Goal: Use online tool/utility: Utilize a website feature to perform a specific function

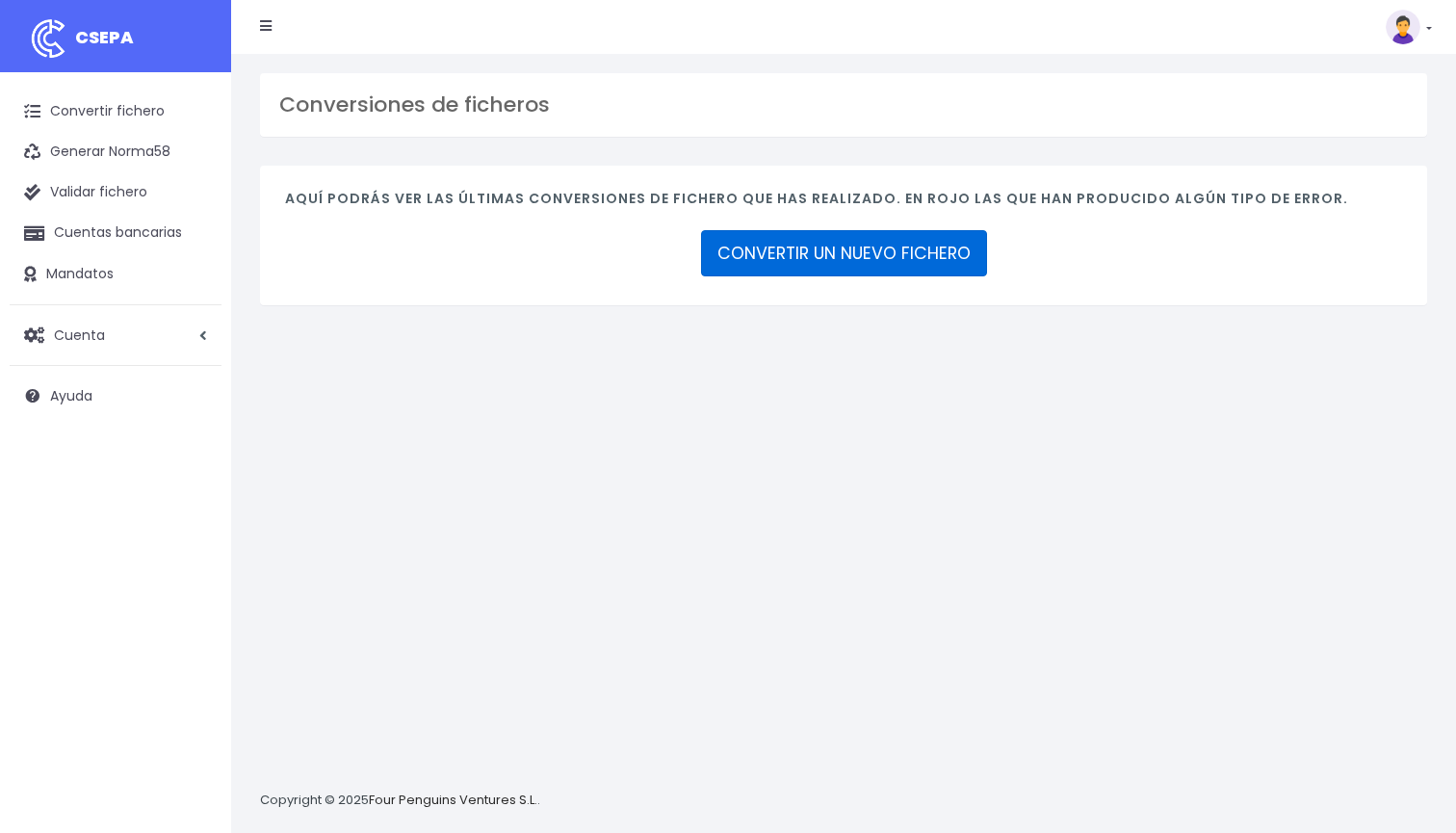
click at [962, 234] on link "CONVERTIR UN NUEVO FICHERO" at bounding box center [843, 253] width 286 height 46
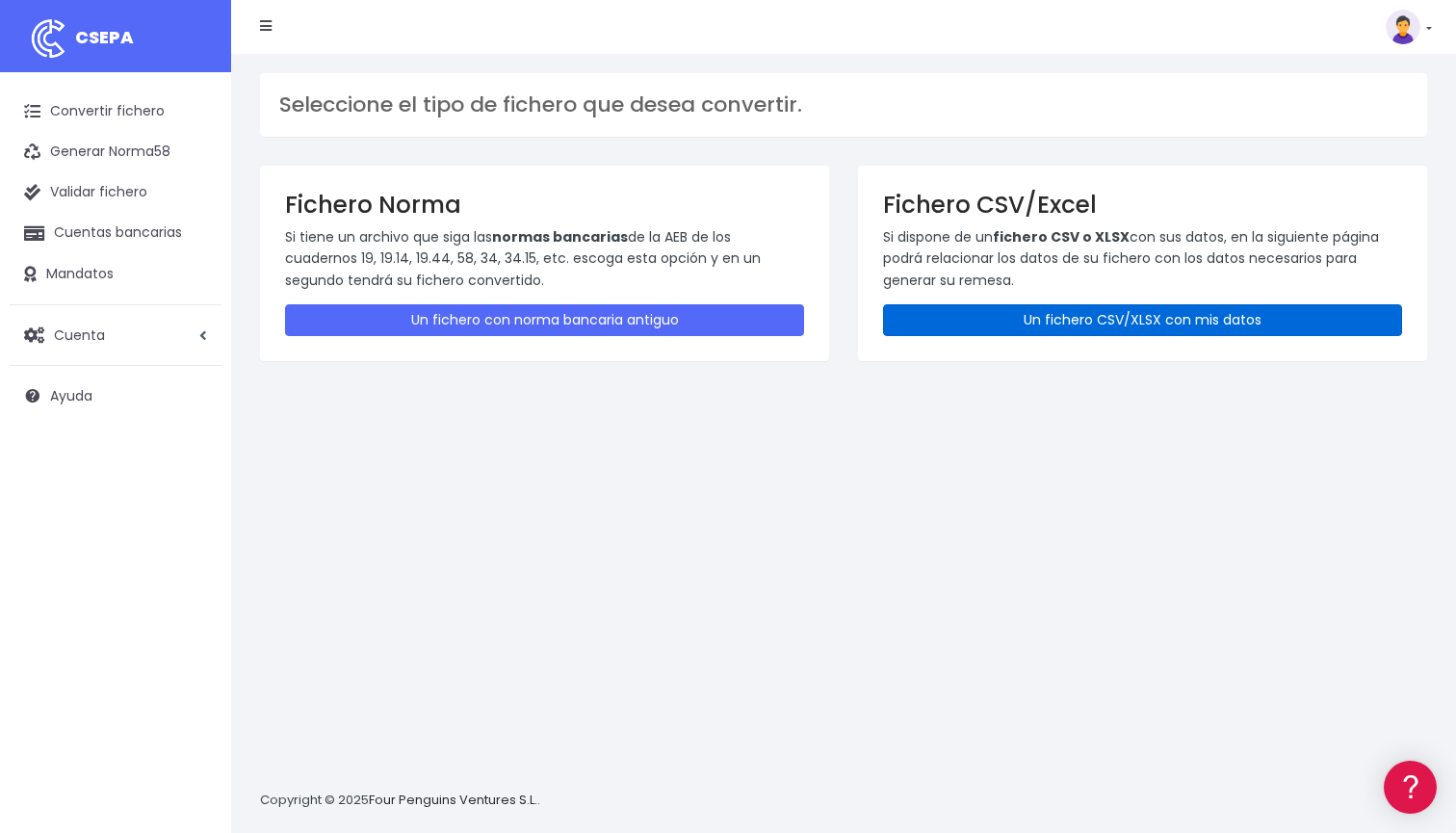
click at [989, 324] on link "Un fichero CSV/XLSX con mis datos" at bounding box center [1142, 320] width 519 height 32
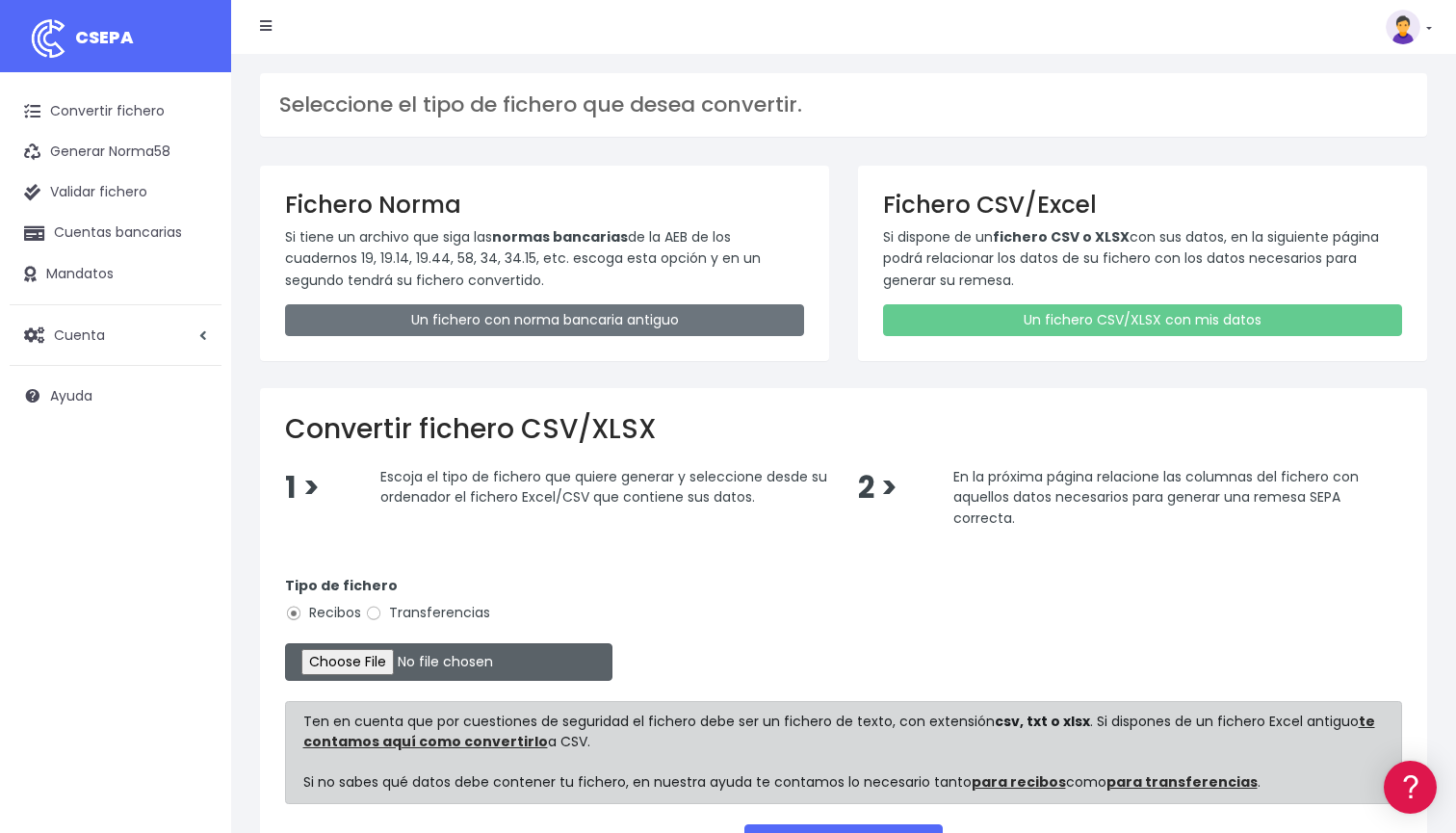
click at [362, 648] on input "file" at bounding box center [448, 662] width 327 height 38
type input "C:\fakepath\DOMICILIACION SOLARIS 29 DE AGOSTO 2025.xlsx"
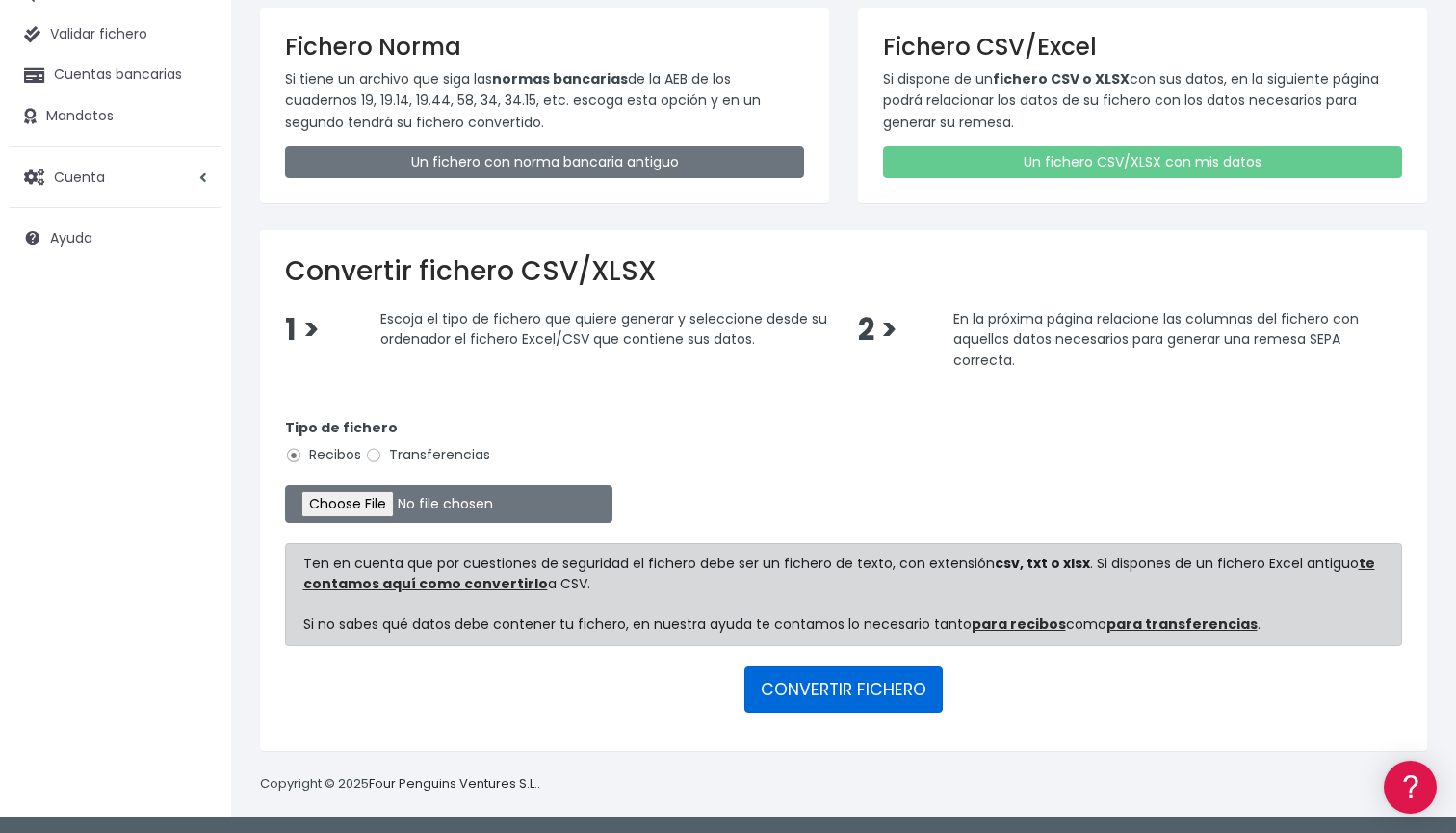
scroll to position [156, 0]
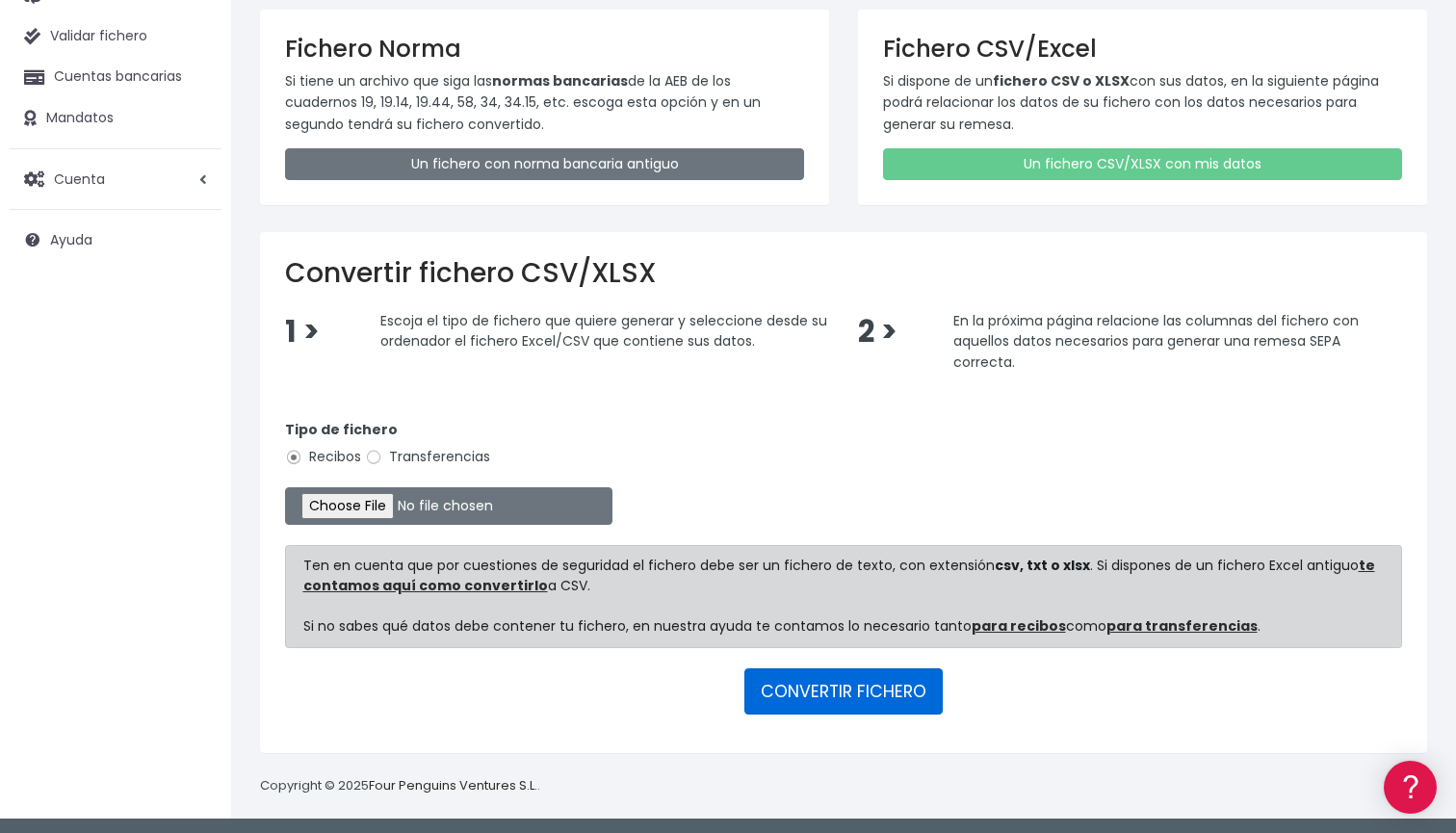
click at [863, 694] on button "CONVERTIR FICHERO" at bounding box center [843, 691] width 199 height 46
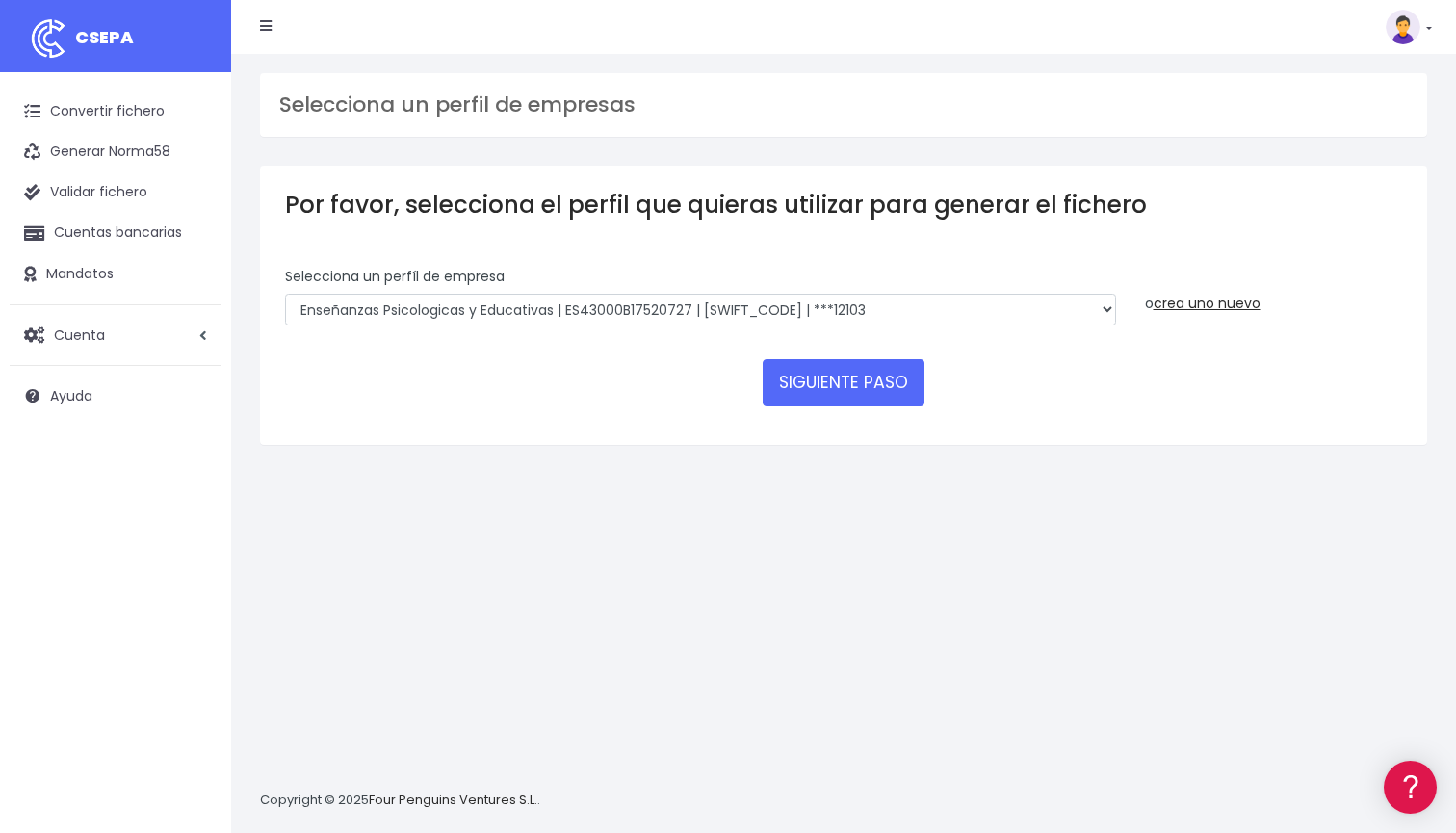
click at [549, 286] on div "Selecciona un perfíl de empresa Enseñanzas Psicologicas y Educativas | ES43000B…" at bounding box center [700, 296] width 831 height 59
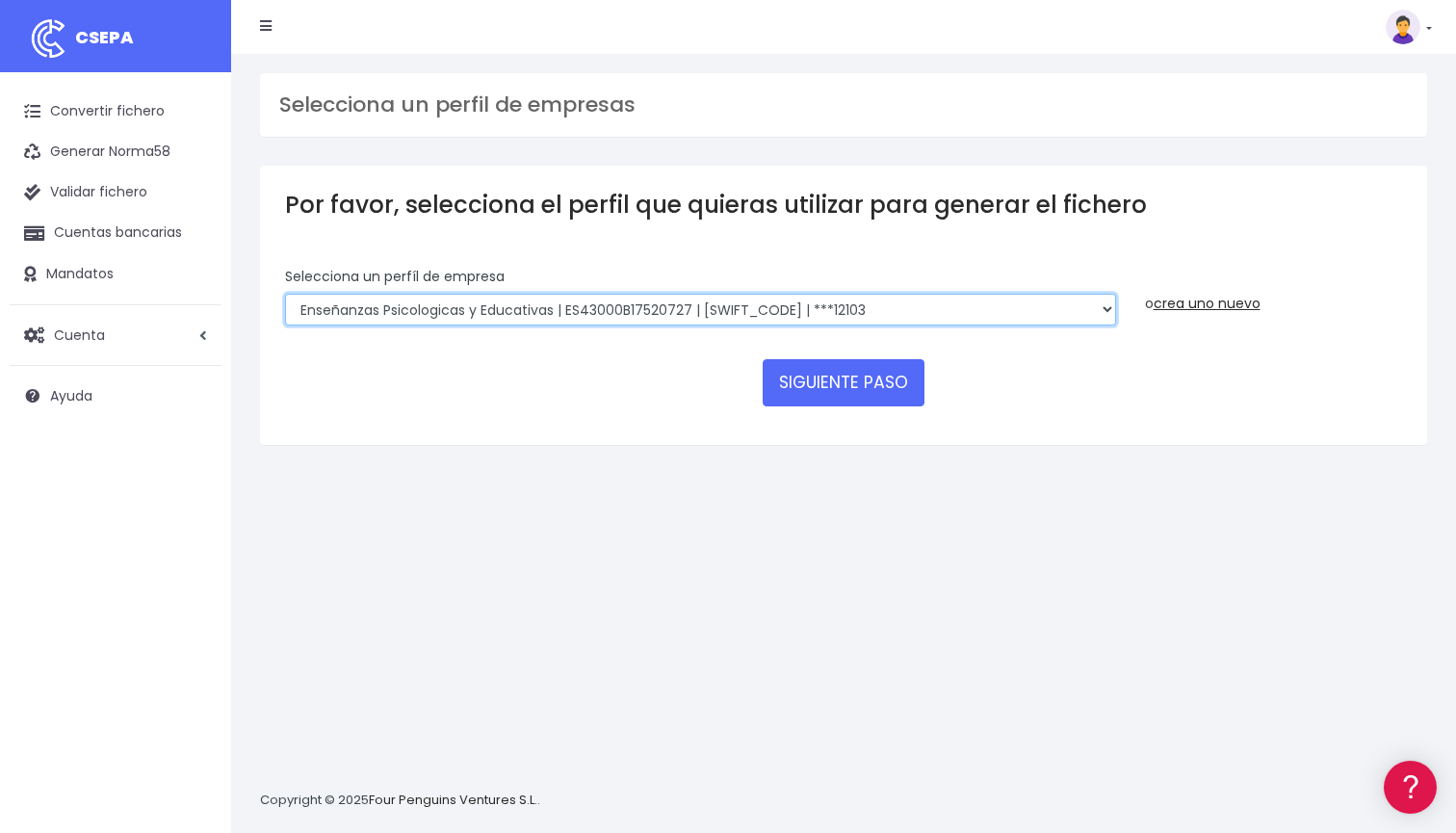
select select "2396"
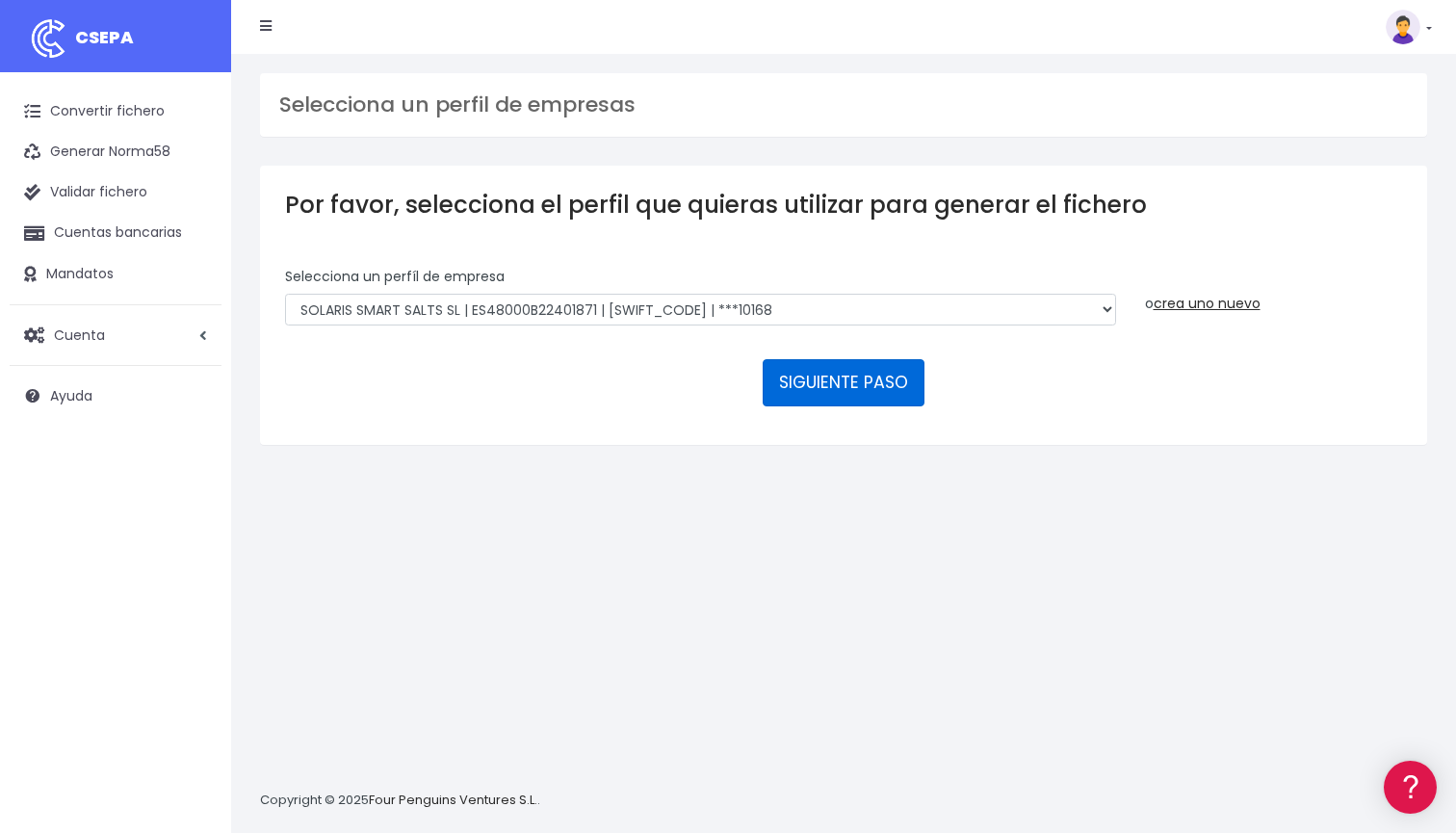
click at [833, 379] on button "SIGUIENTE PASO" at bounding box center [843, 381] width 162 height 46
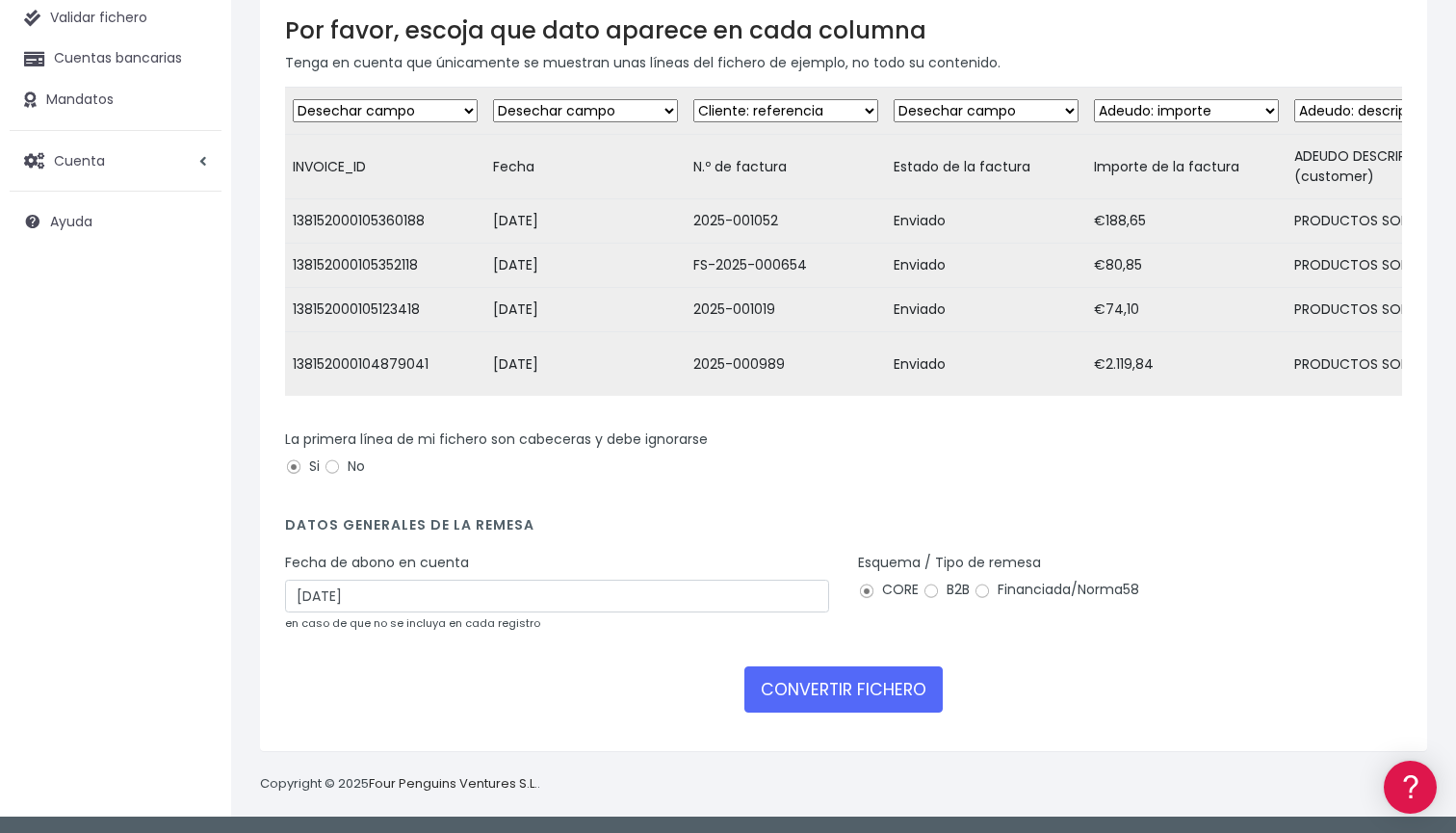
scroll to position [220, 0]
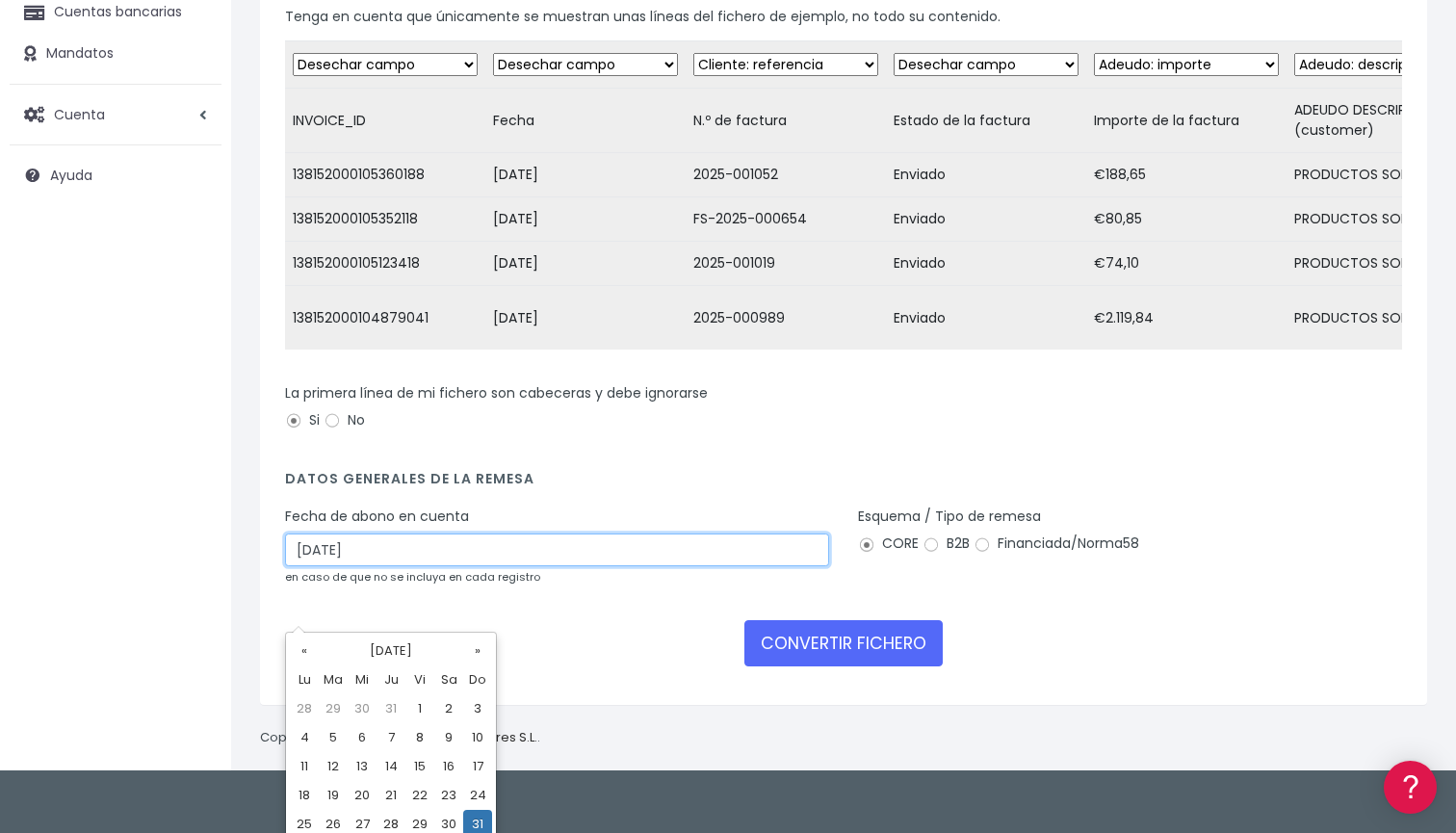
click at [780, 566] on input "31/08/2025" at bounding box center [557, 549] width 544 height 33
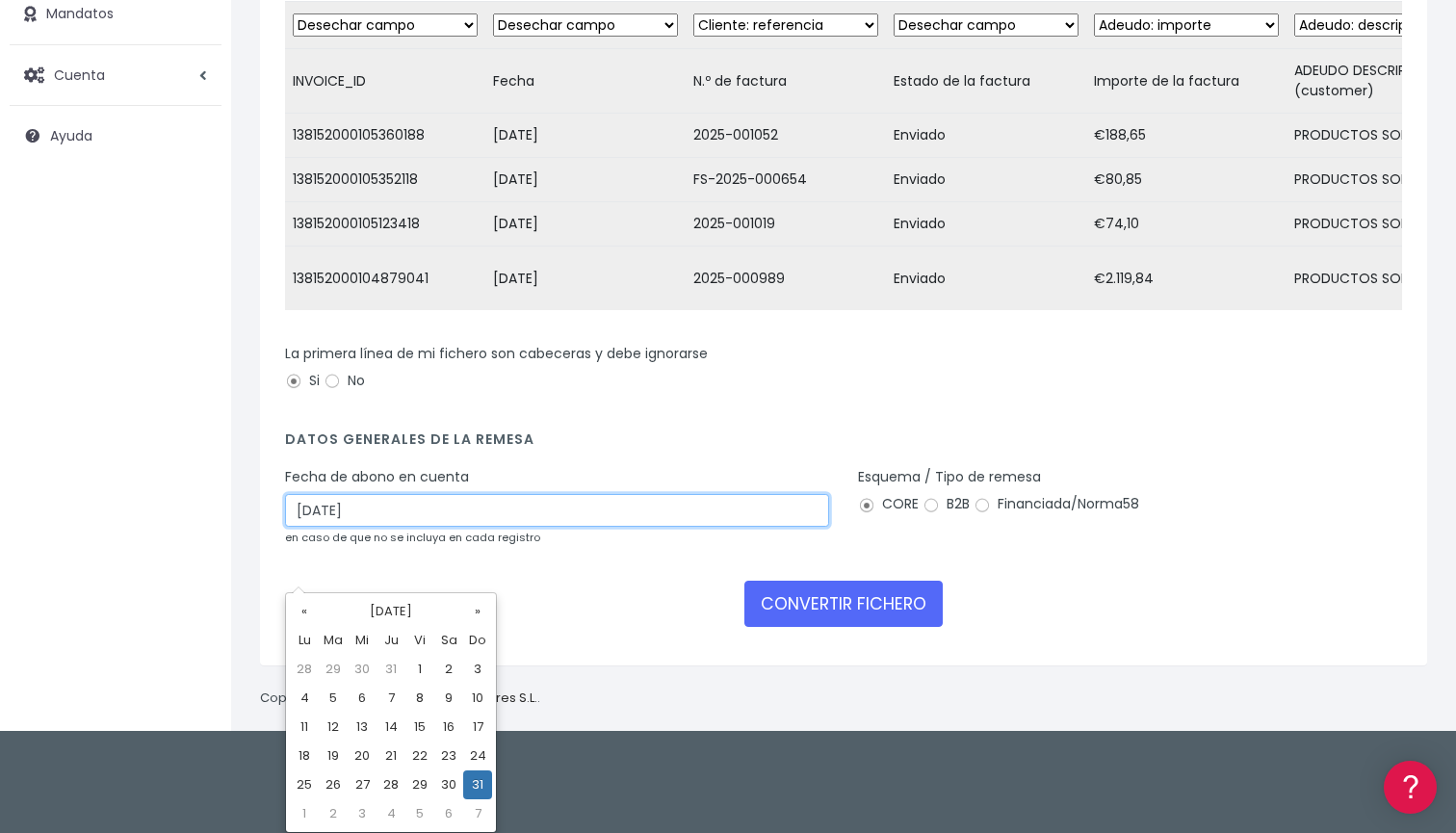
scroll to position [260, 0]
click at [330, 809] on td "2" at bounding box center [332, 812] width 29 height 29
type input "02/09/2025"
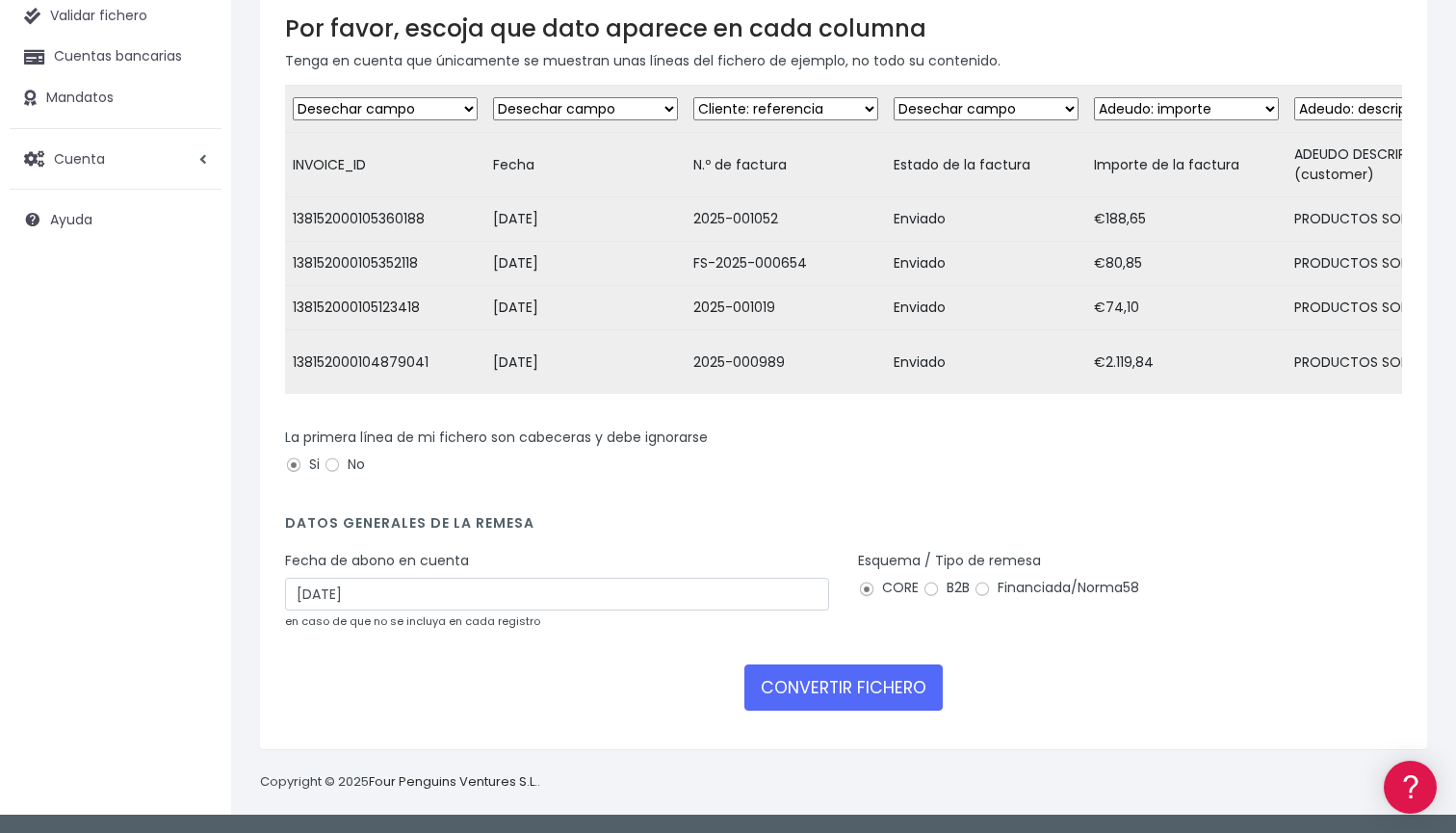
scroll to position [232, 0]
click at [660, 540] on h4 "Datos generales de la remesa" at bounding box center [843, 528] width 1117 height 26
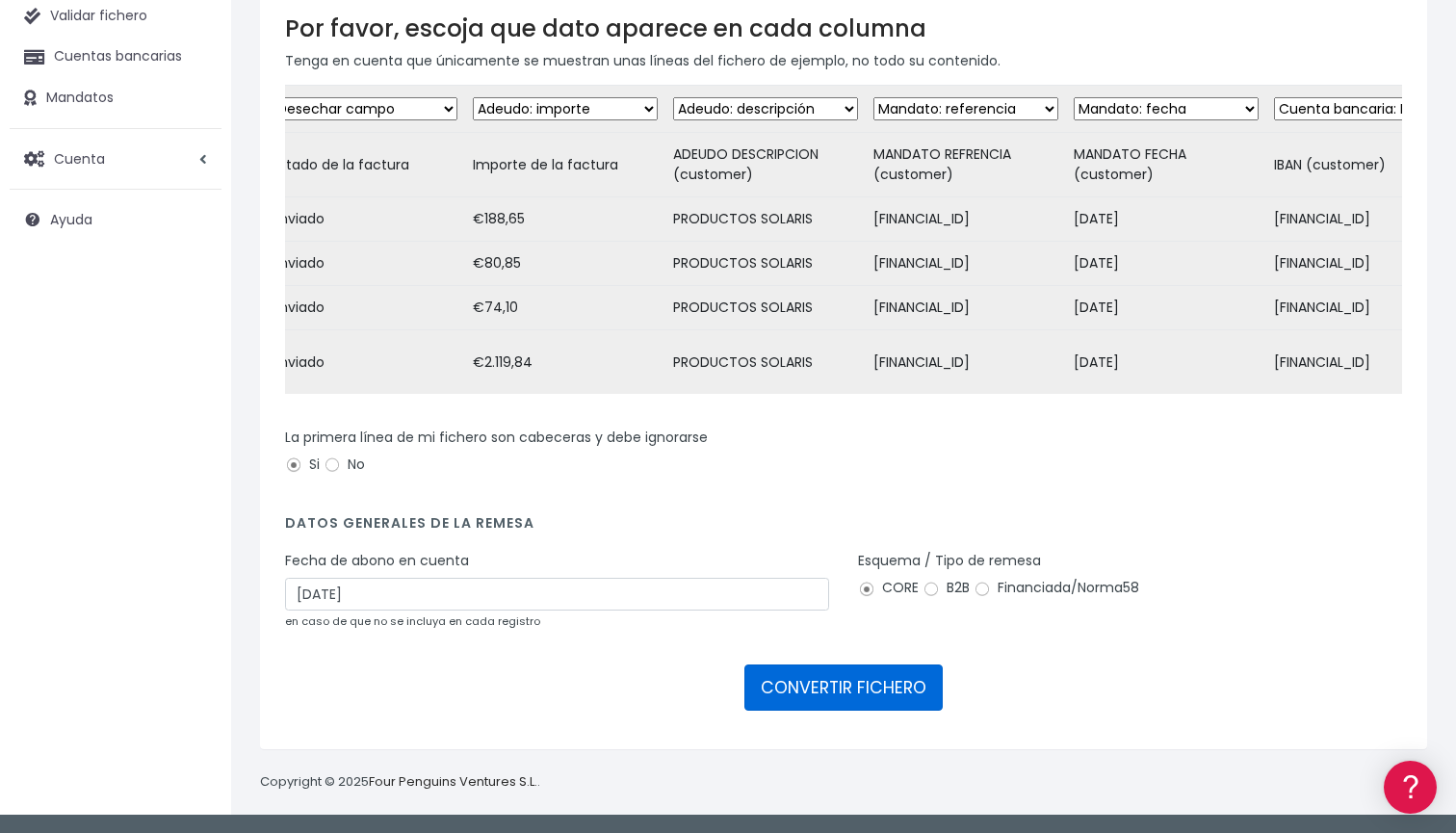
click at [897, 701] on button "CONVERTIR FICHERO" at bounding box center [843, 687] width 199 height 46
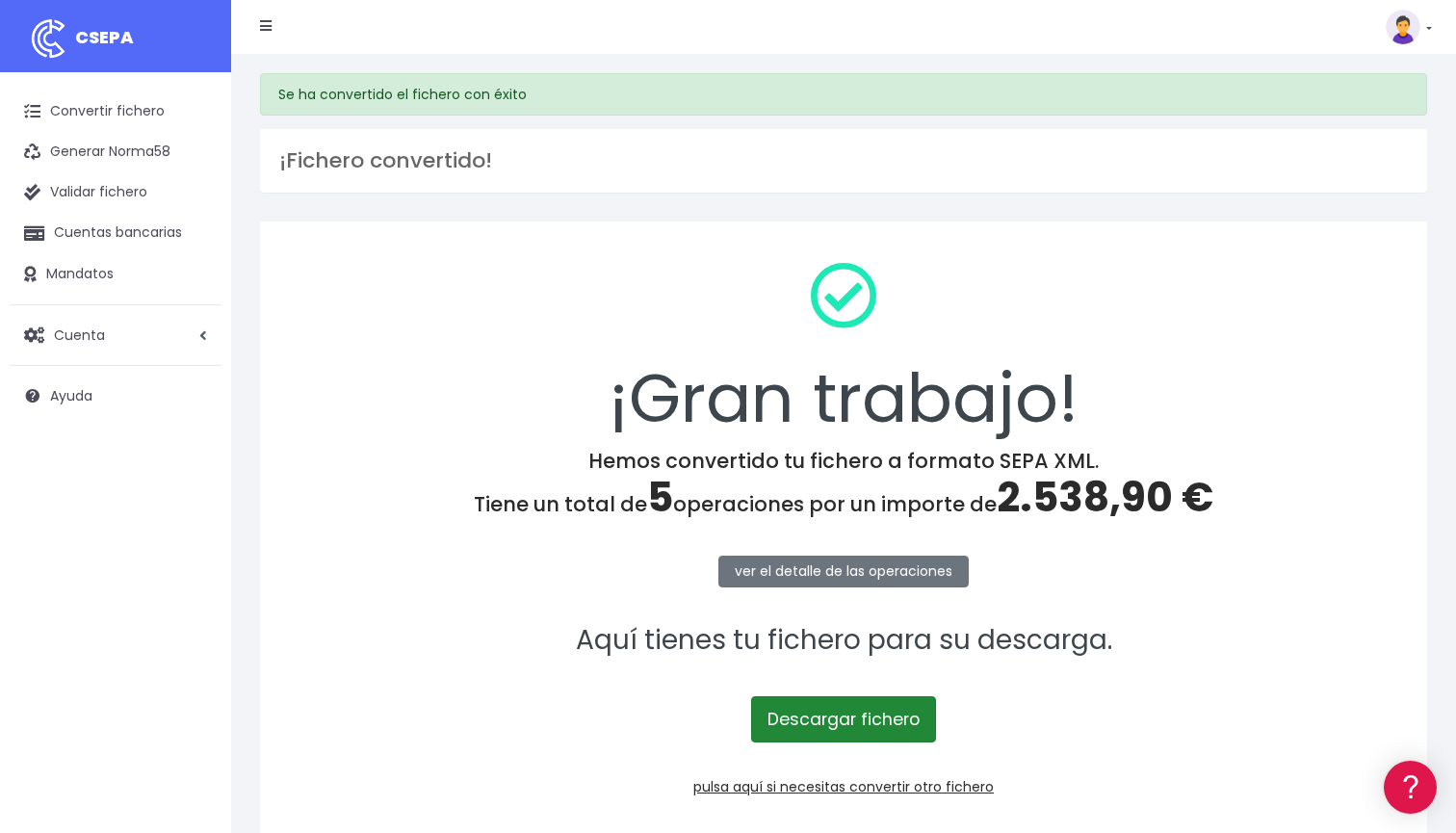
click at [893, 710] on link "Descargar fichero" at bounding box center [843, 718] width 185 height 46
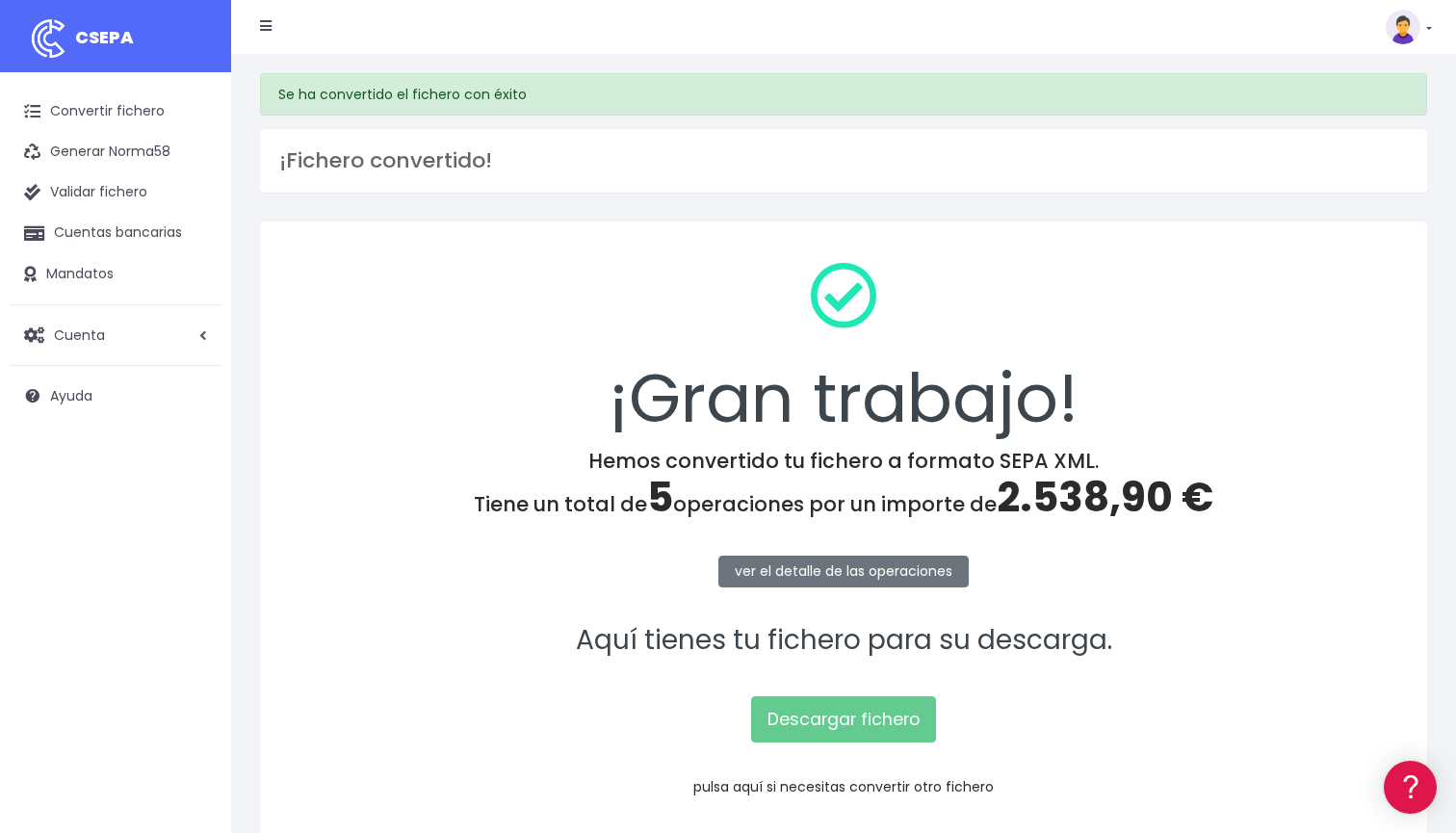
click at [812, 784] on link "pulsa aquí si necesitas convertir otro fichero" at bounding box center [843, 786] width 300 height 19
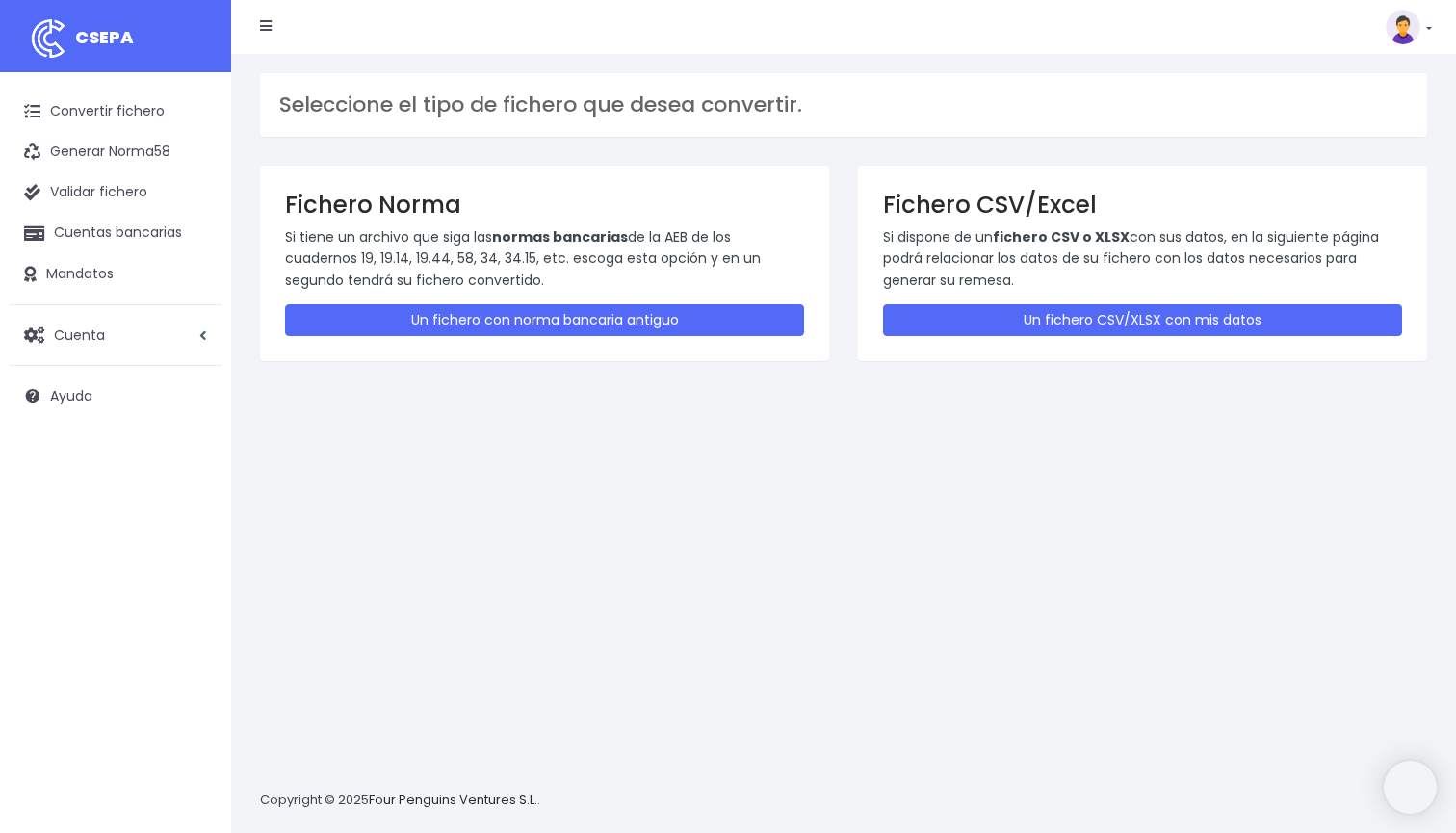
click at [1037, 324] on link "Un fichero CSV/XLSX con mis datos" at bounding box center [1142, 320] width 519 height 32
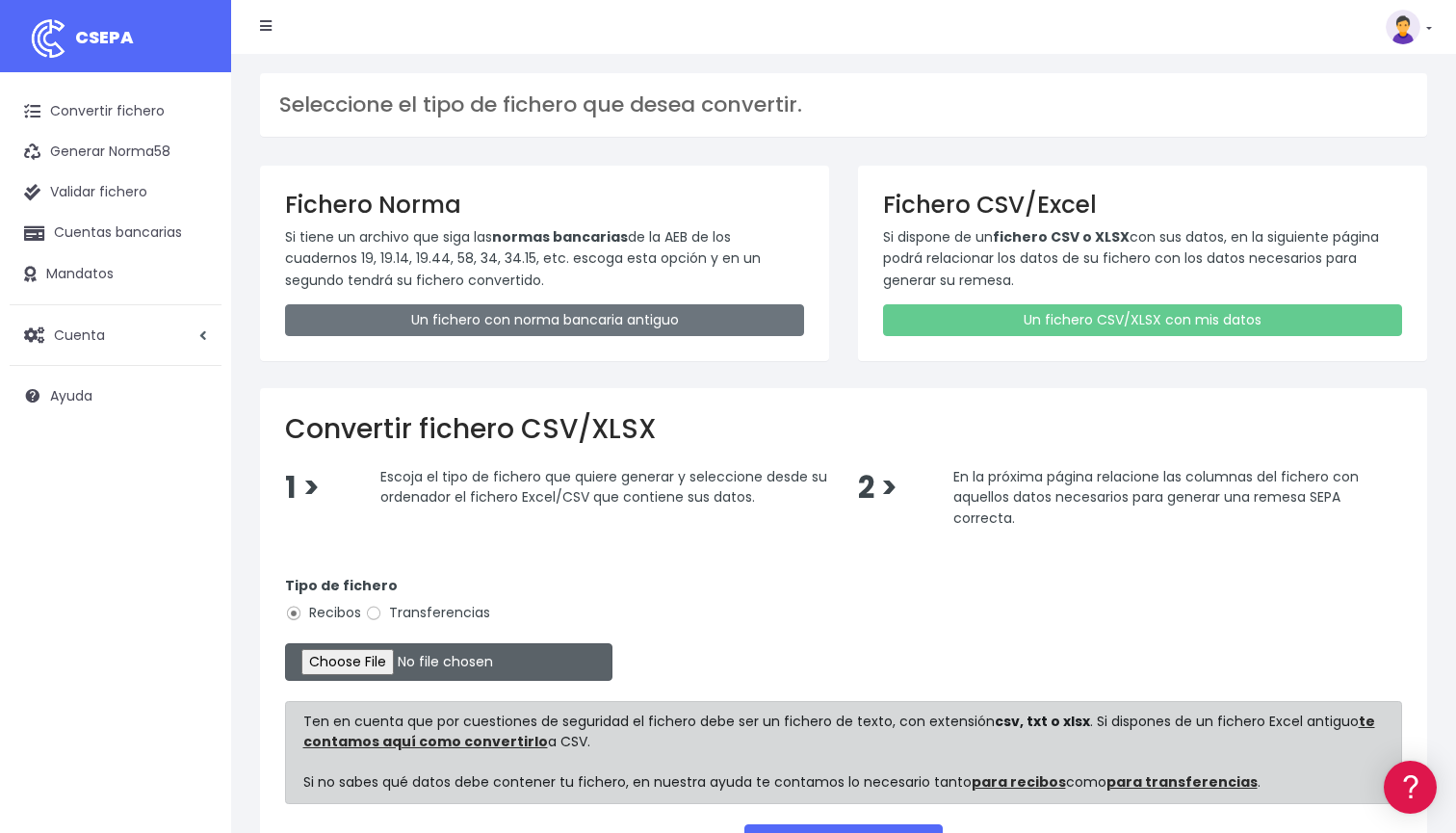
click at [373, 654] on input "file" at bounding box center [448, 662] width 327 height 38
type input "C:\fakepath\DOMICILIACION SOLARIS 29 DE AGOSTO 2025 2.xlsx"
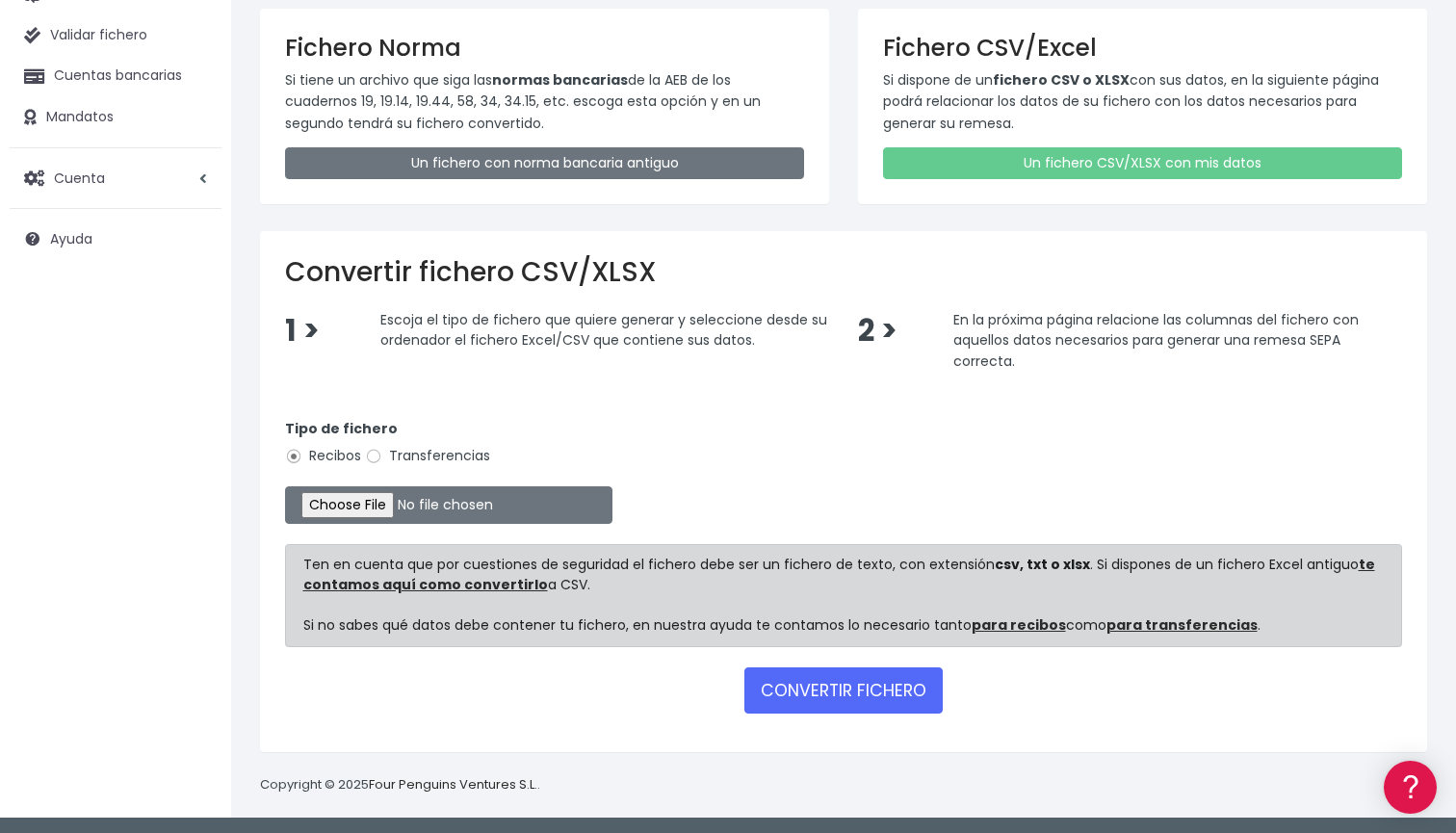
click at [876, 710] on form "Tipo de fichero Recibos Transferencias Ten en cuenta que por cuestiones de segu…" at bounding box center [843, 562] width 1117 height 328
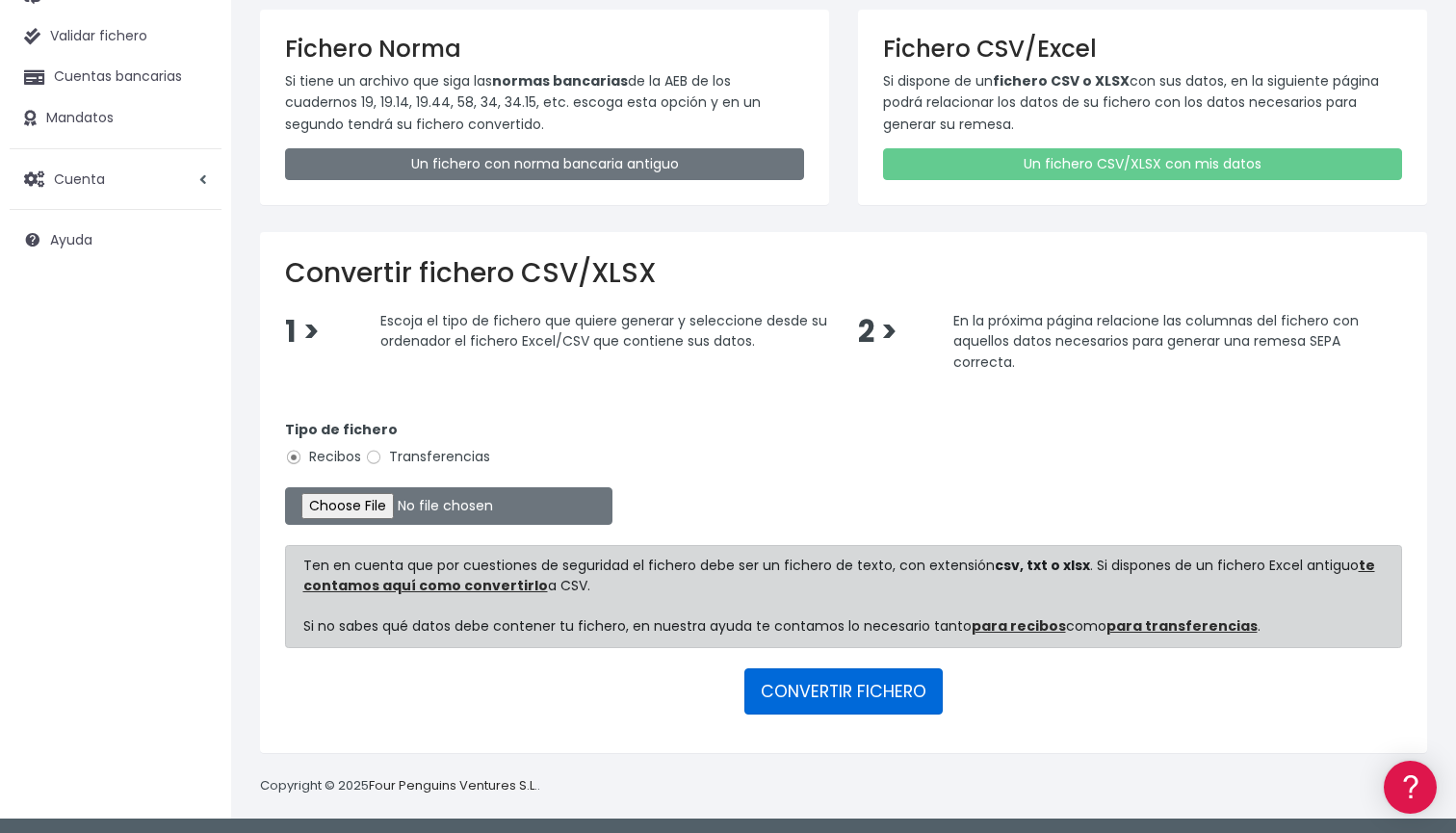
click at [863, 695] on button "CONVERTIR FICHERO" at bounding box center [843, 691] width 199 height 46
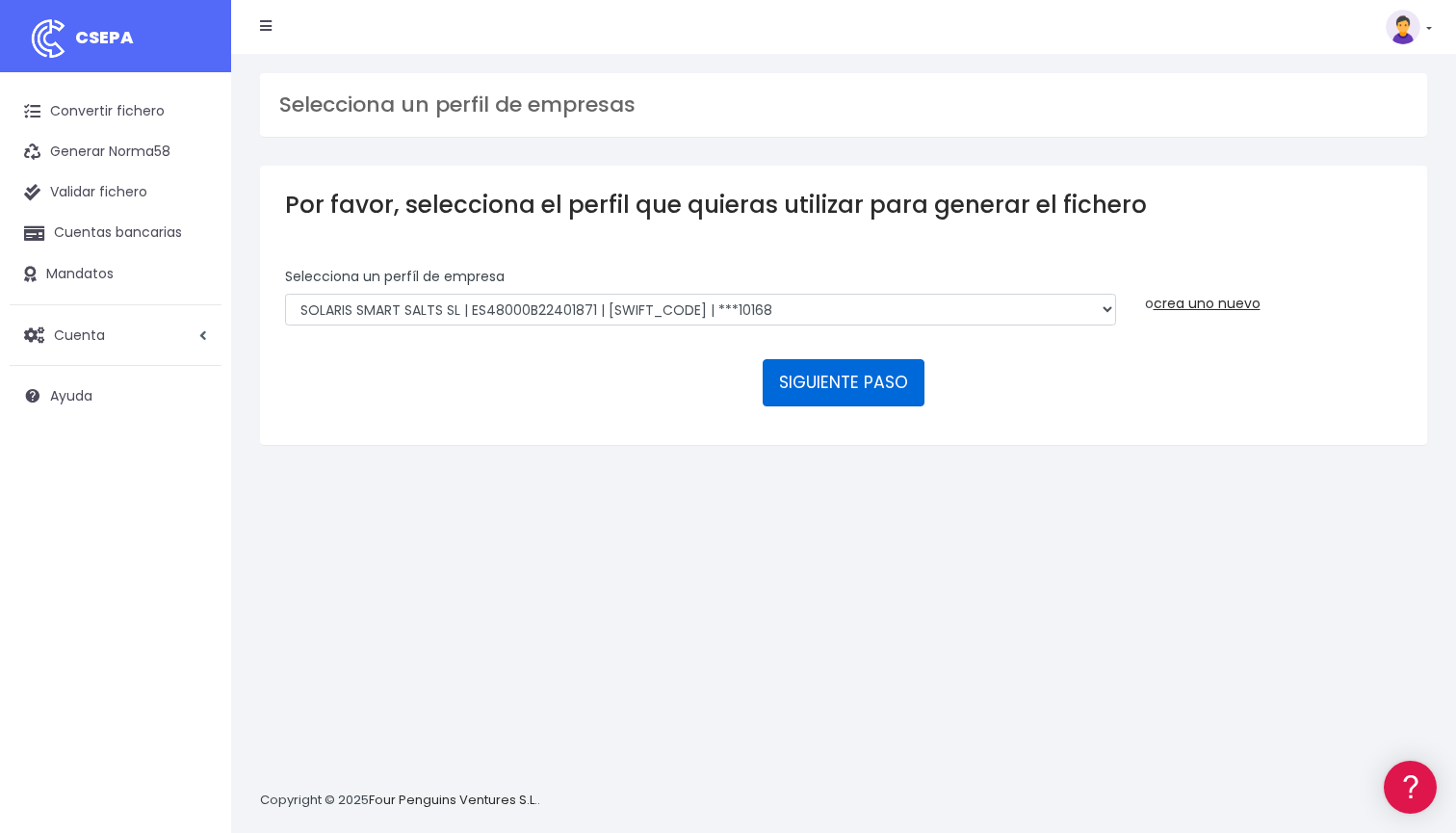
click at [812, 368] on button "SIGUIENTE PASO" at bounding box center [843, 381] width 162 height 46
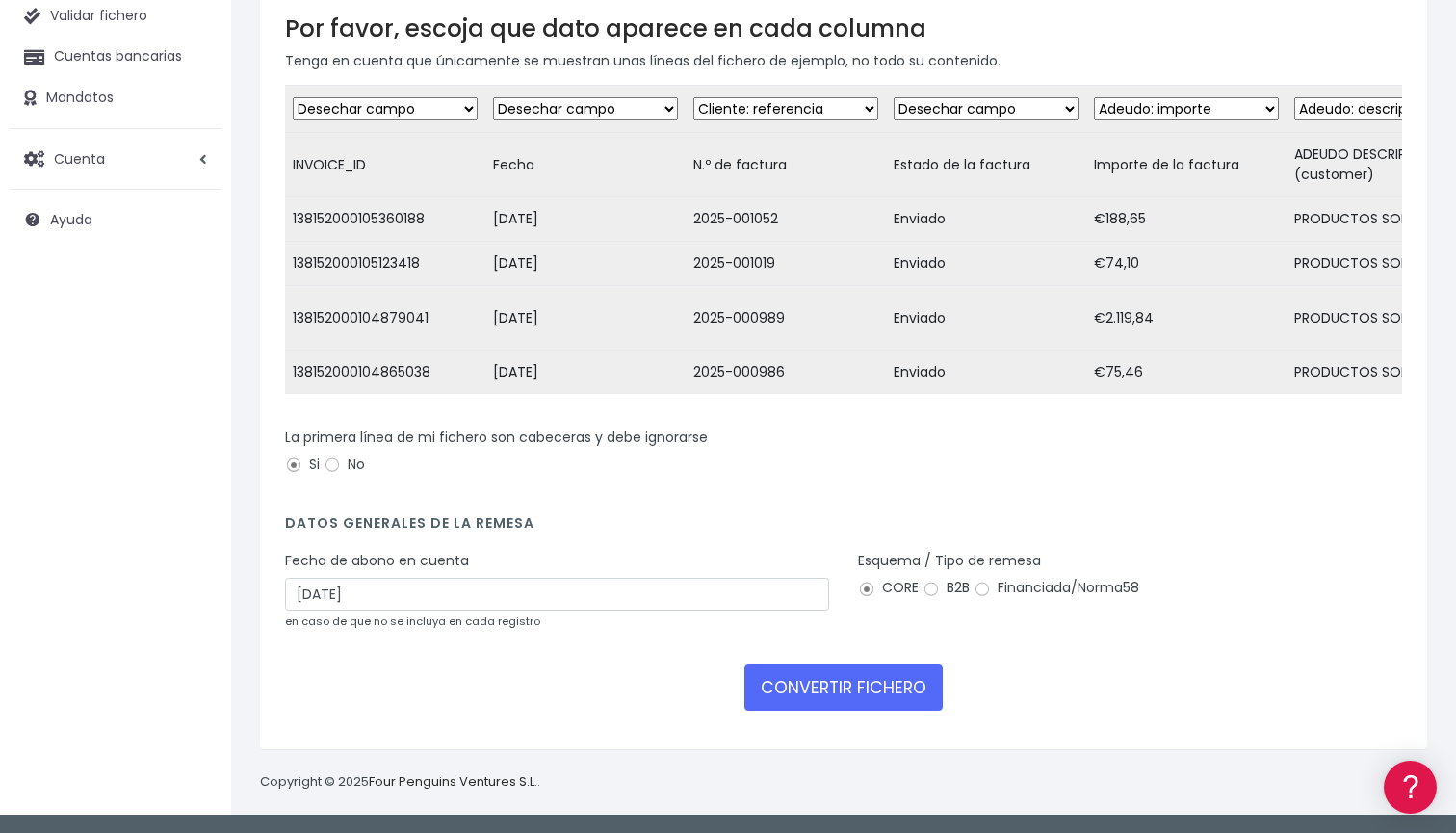
scroll to position [232, 0]
click at [643, 577] on input "[DATE]" at bounding box center [557, 593] width 544 height 33
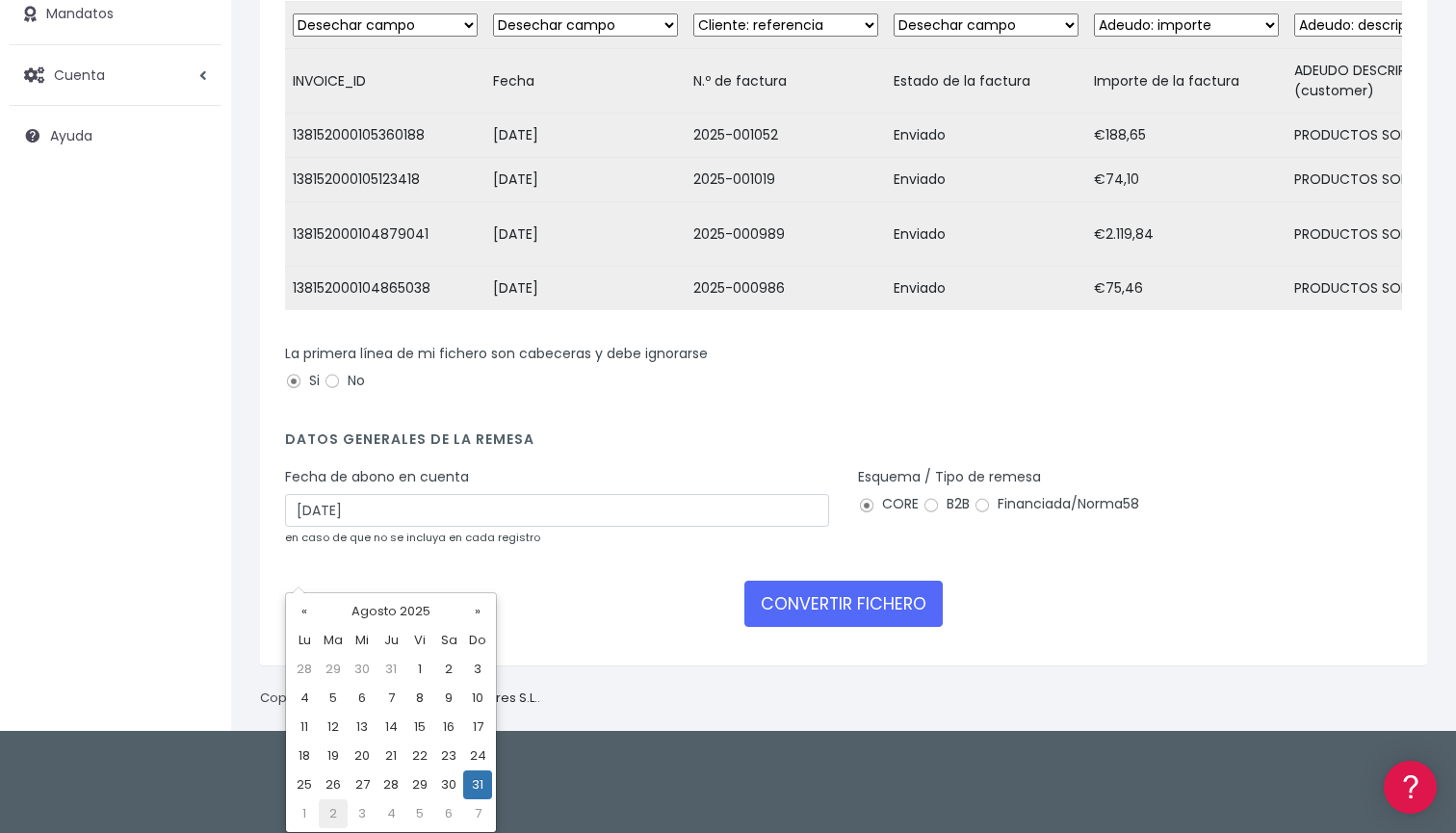
click at [340, 810] on td "2" at bounding box center [332, 812] width 29 height 29
type input "02/09/2025"
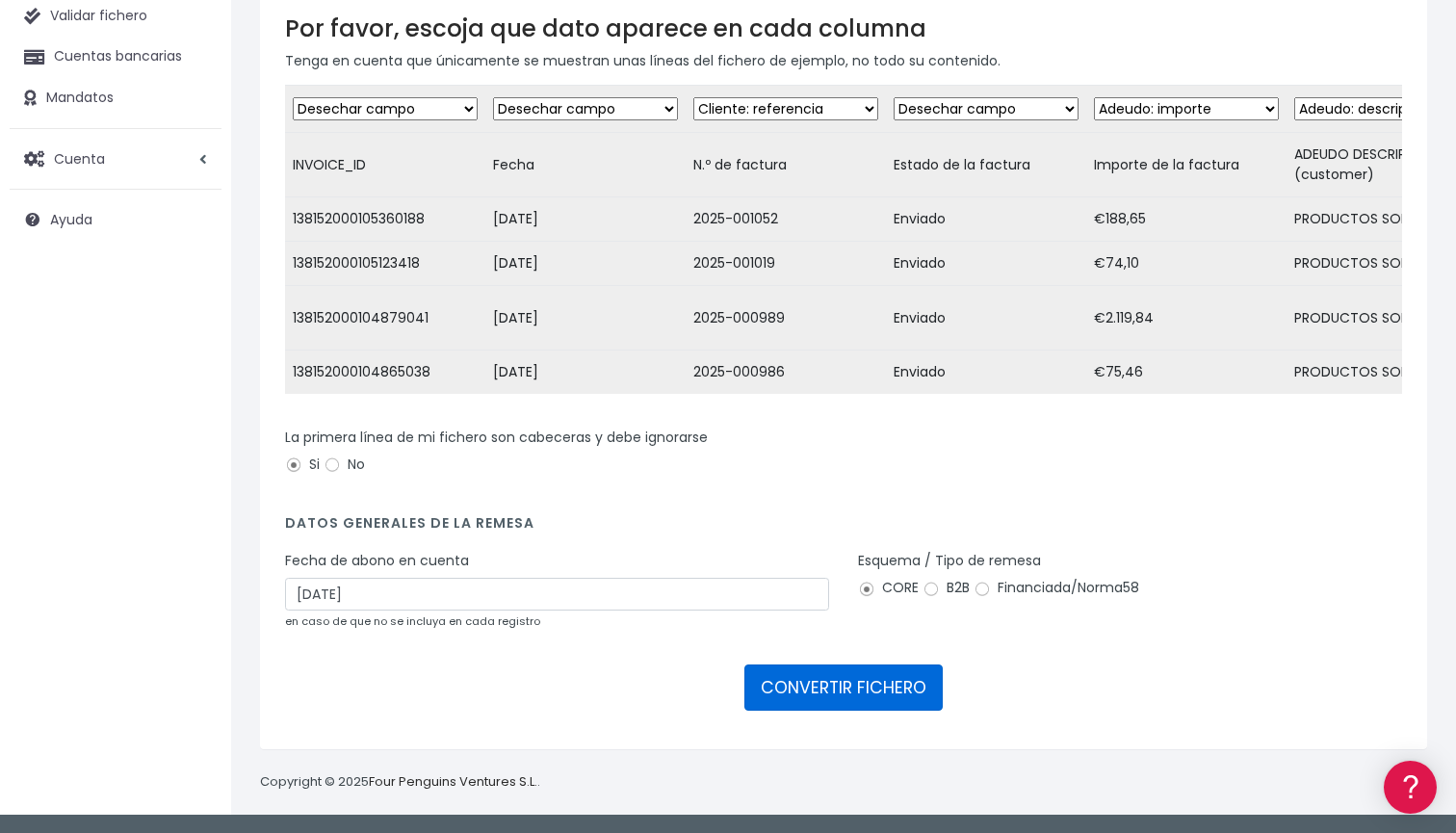
click at [790, 688] on button "CONVERTIR FICHERO" at bounding box center [843, 687] width 199 height 46
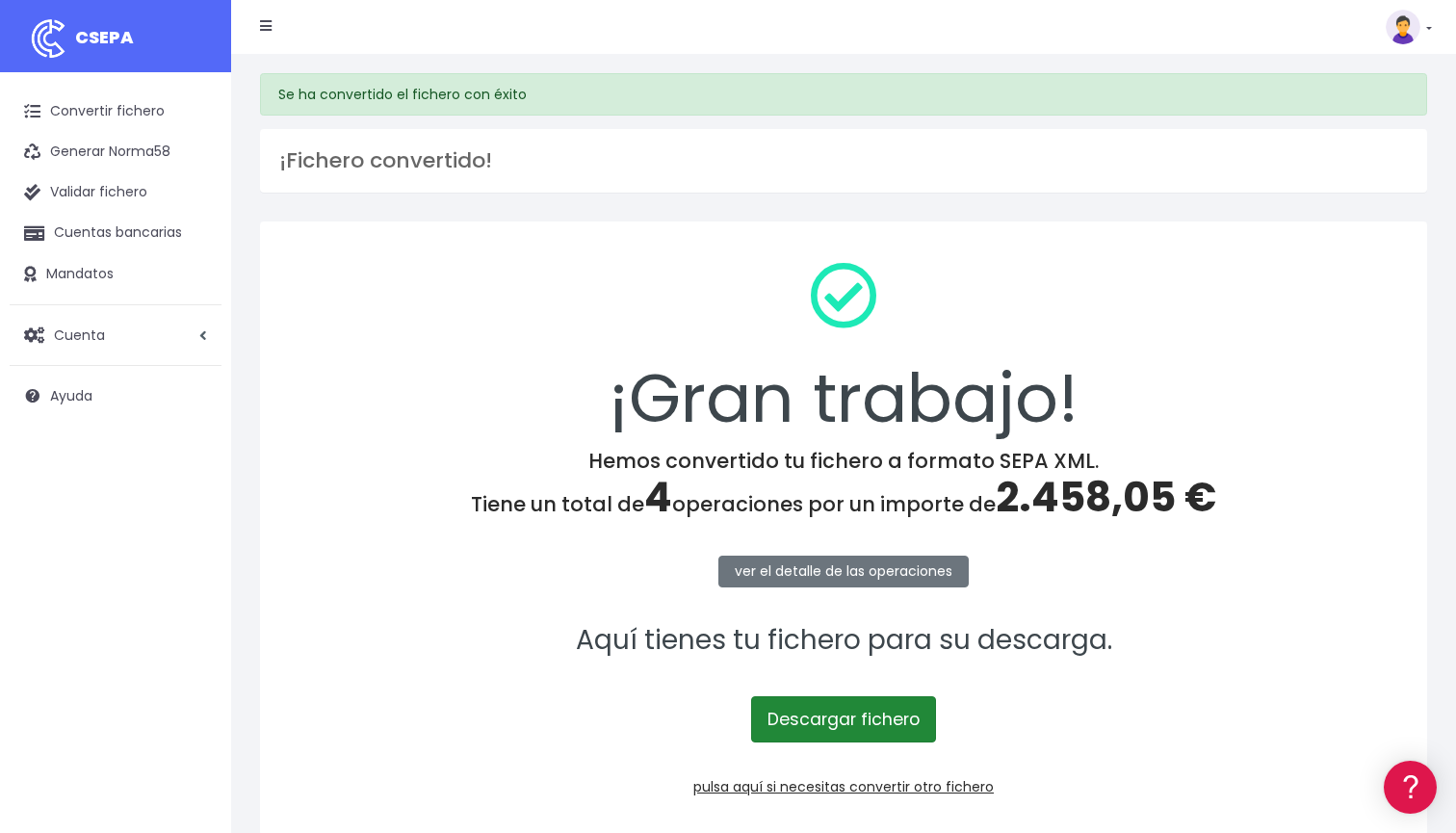
click at [855, 723] on link "Descargar fichero" at bounding box center [843, 718] width 185 height 46
